Goal: Task Accomplishment & Management: Manage account settings

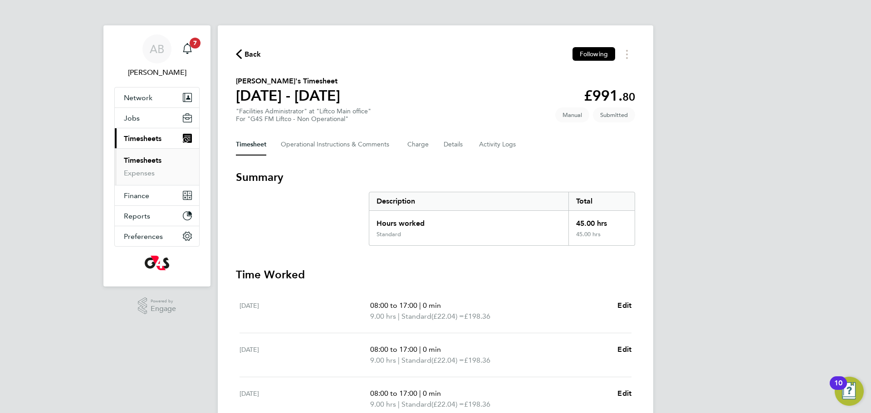
click at [810, 236] on div "AB Adam Burden Notifications 7 Applications: Network Sites Workers Jobs Positio…" at bounding box center [435, 328] width 871 height 656
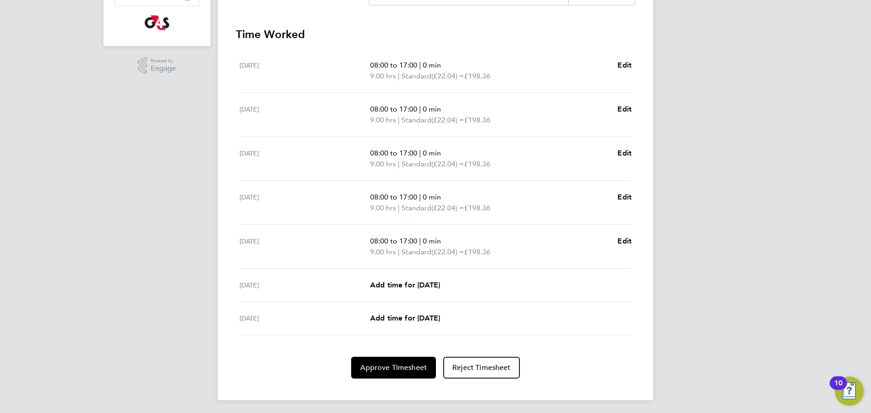
scroll to position [242, 0]
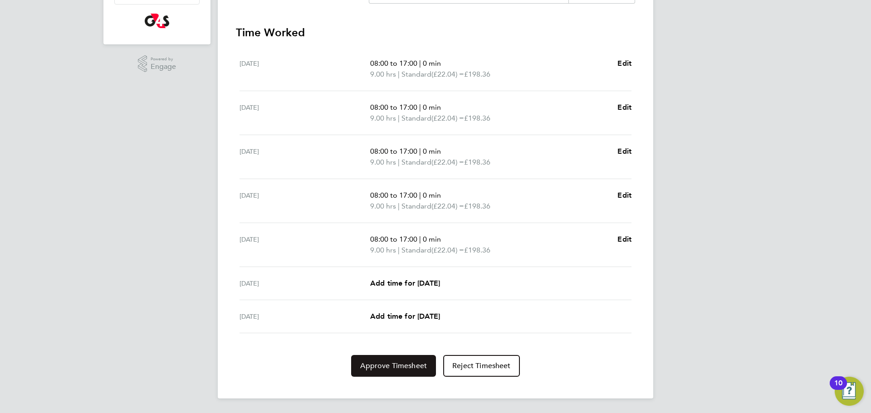
click at [389, 368] on span "Approve Timesheet" at bounding box center [393, 366] width 67 height 9
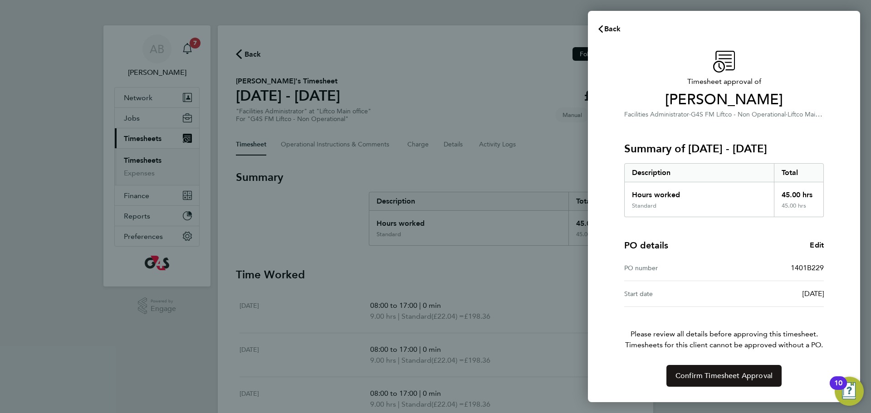
click at [732, 376] on span "Confirm Timesheet Approval" at bounding box center [724, 376] width 97 height 9
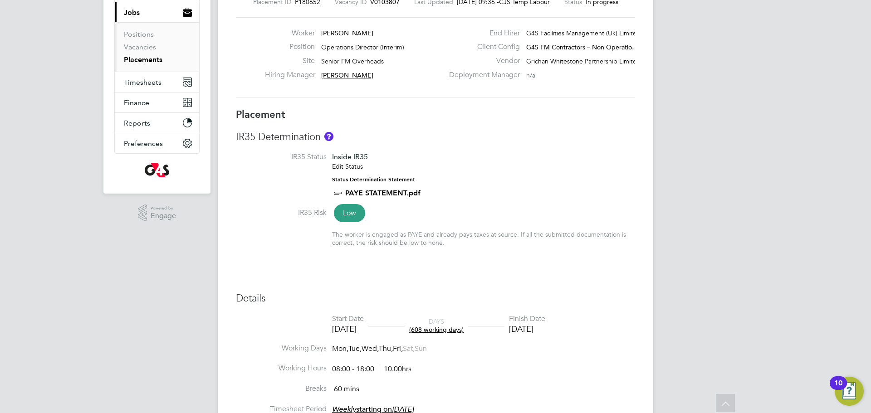
scroll to position [15, 0]
